Goal: Consume media (video, audio)

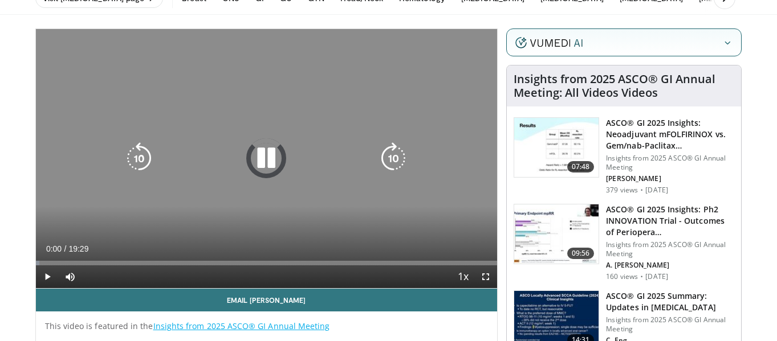
scroll to position [60, 0]
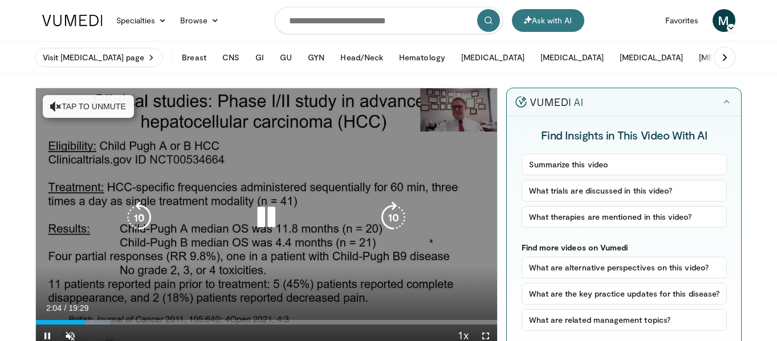
click at [75, 101] on button "Tap to unmute" at bounding box center [88, 106] width 91 height 23
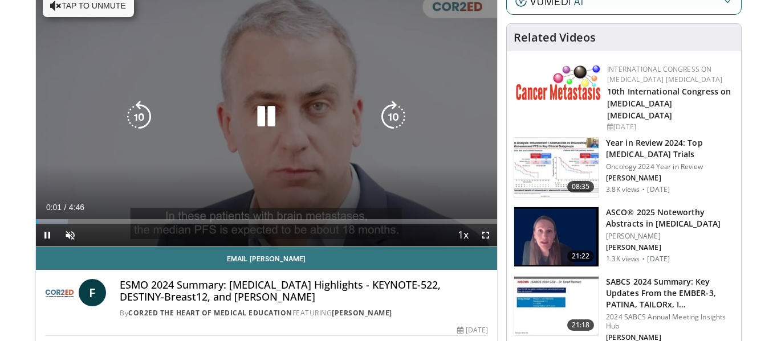
scroll to position [103, 0]
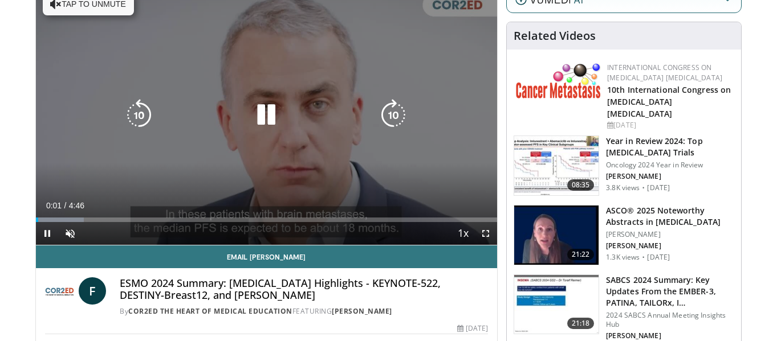
click at [287, 111] on div "Video Player" at bounding box center [266, 115] width 277 height 23
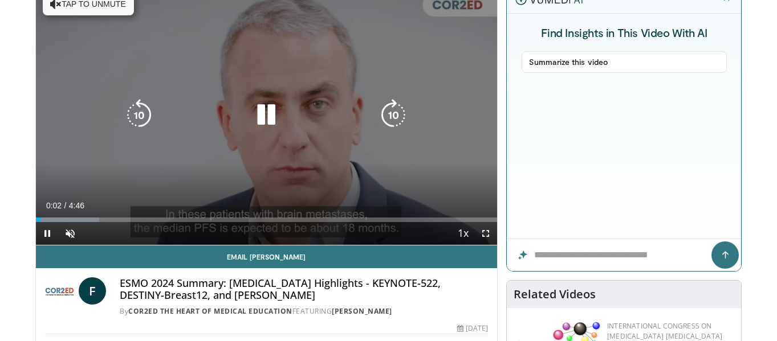
click at [84, 7] on button "Tap to unmute" at bounding box center [88, 4] width 91 height 23
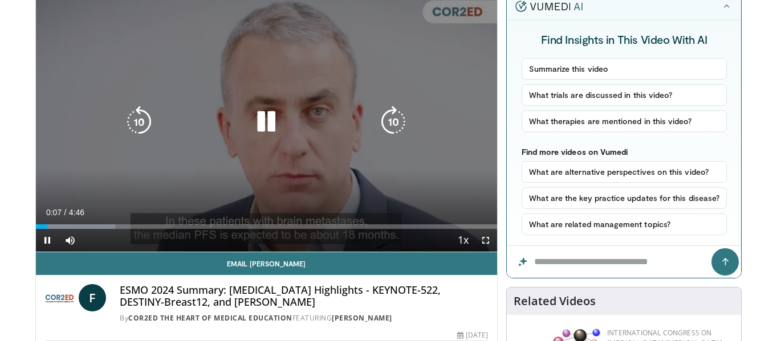
scroll to position [96, 0]
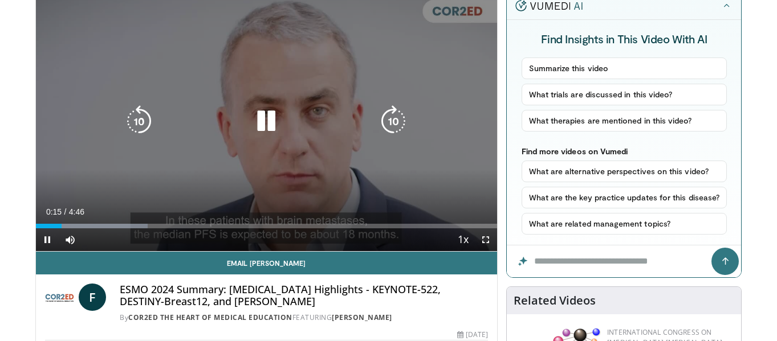
click at [194, 140] on div "10 seconds Tap to unmute" at bounding box center [267, 121] width 462 height 259
